Goal: Check status: Check status

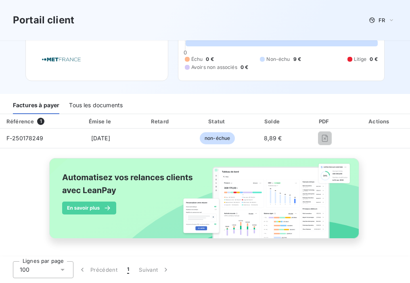
scroll to position [51, 0]
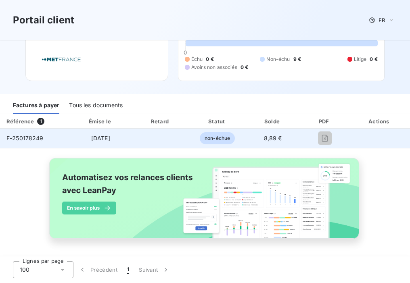
click at [36, 135] on span "F-250178249" at bounding box center [24, 138] width 37 height 7
click at [208, 134] on span "non-échue" at bounding box center [217, 138] width 35 height 12
click at [342, 133] on td at bounding box center [324, 138] width 49 height 19
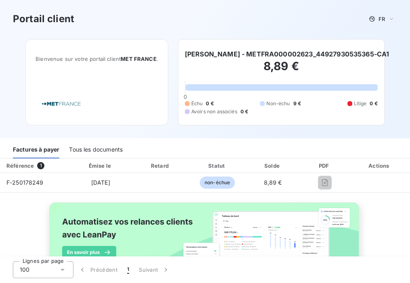
scroll to position [0, 0]
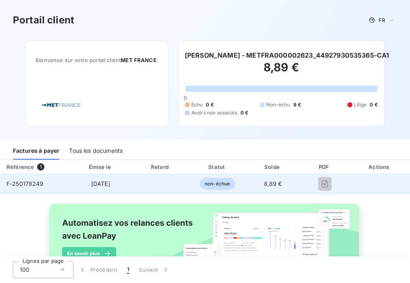
click at [91, 180] on span "[DATE]" at bounding box center [100, 183] width 19 height 7
drag, startPoint x: 87, startPoint y: 180, endPoint x: 20, endPoint y: 180, distance: 67.0
click at [20, 180] on div "F-250178249" at bounding box center [24, 184] width 37 height 8
click at [20, 180] on span "F-250178249" at bounding box center [24, 183] width 37 height 7
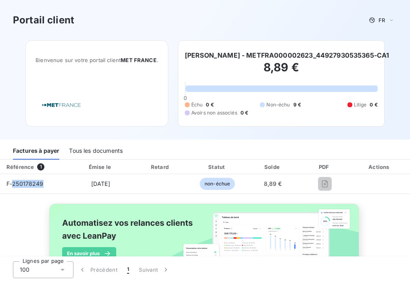
drag, startPoint x: 20, startPoint y: 180, endPoint x: 103, endPoint y: 148, distance: 88.4
click at [103, 148] on div "Tous les documents" at bounding box center [96, 151] width 54 height 17
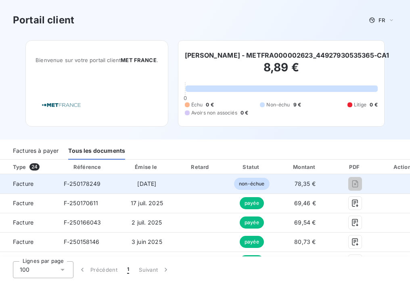
click at [244, 185] on span "non-échue" at bounding box center [251, 184] width 35 height 12
click at [139, 186] on span "[DATE]" at bounding box center [146, 183] width 19 height 7
